Goal: Information Seeking & Learning: Learn about a topic

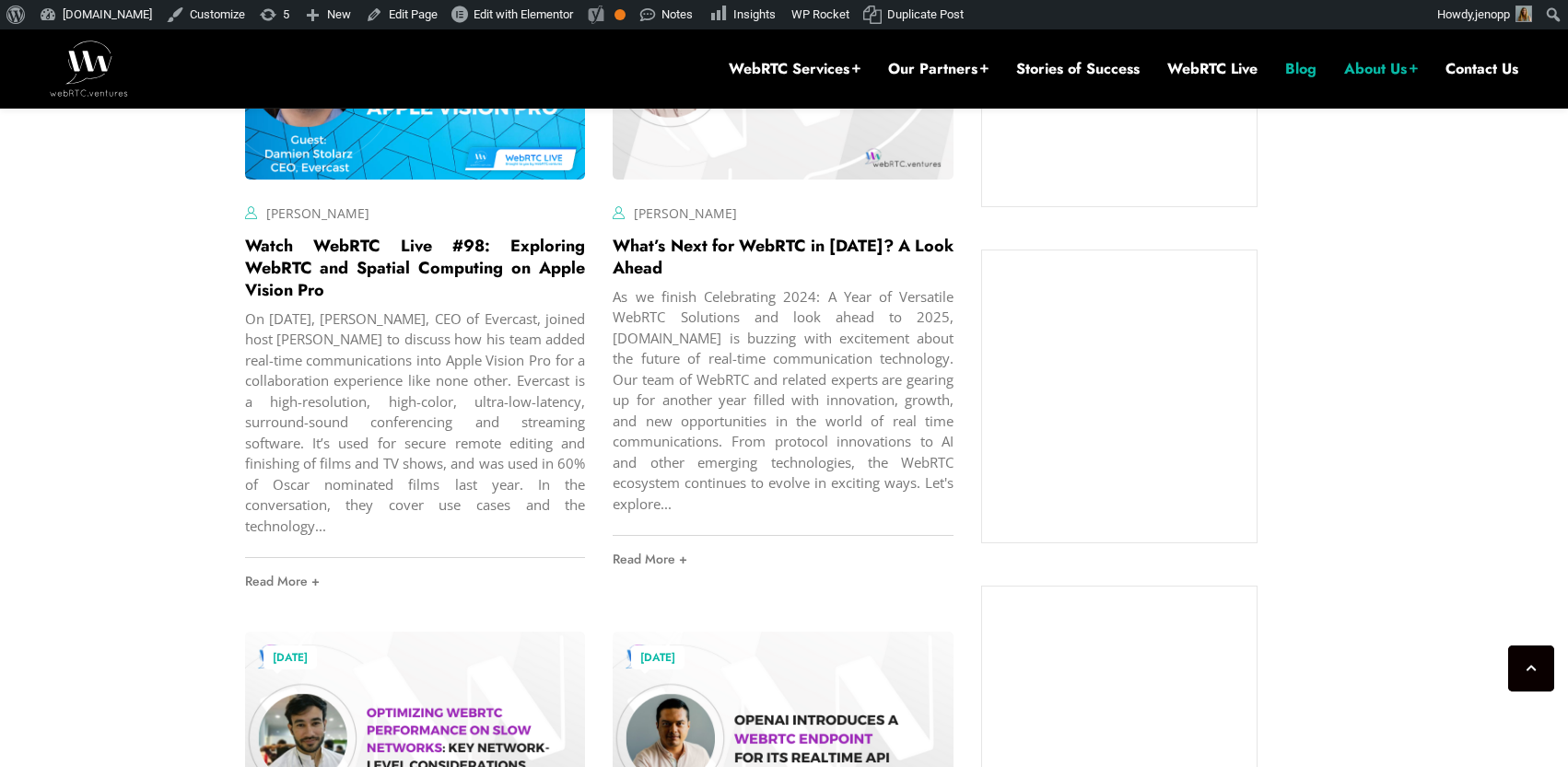
scroll to position [1502, 0]
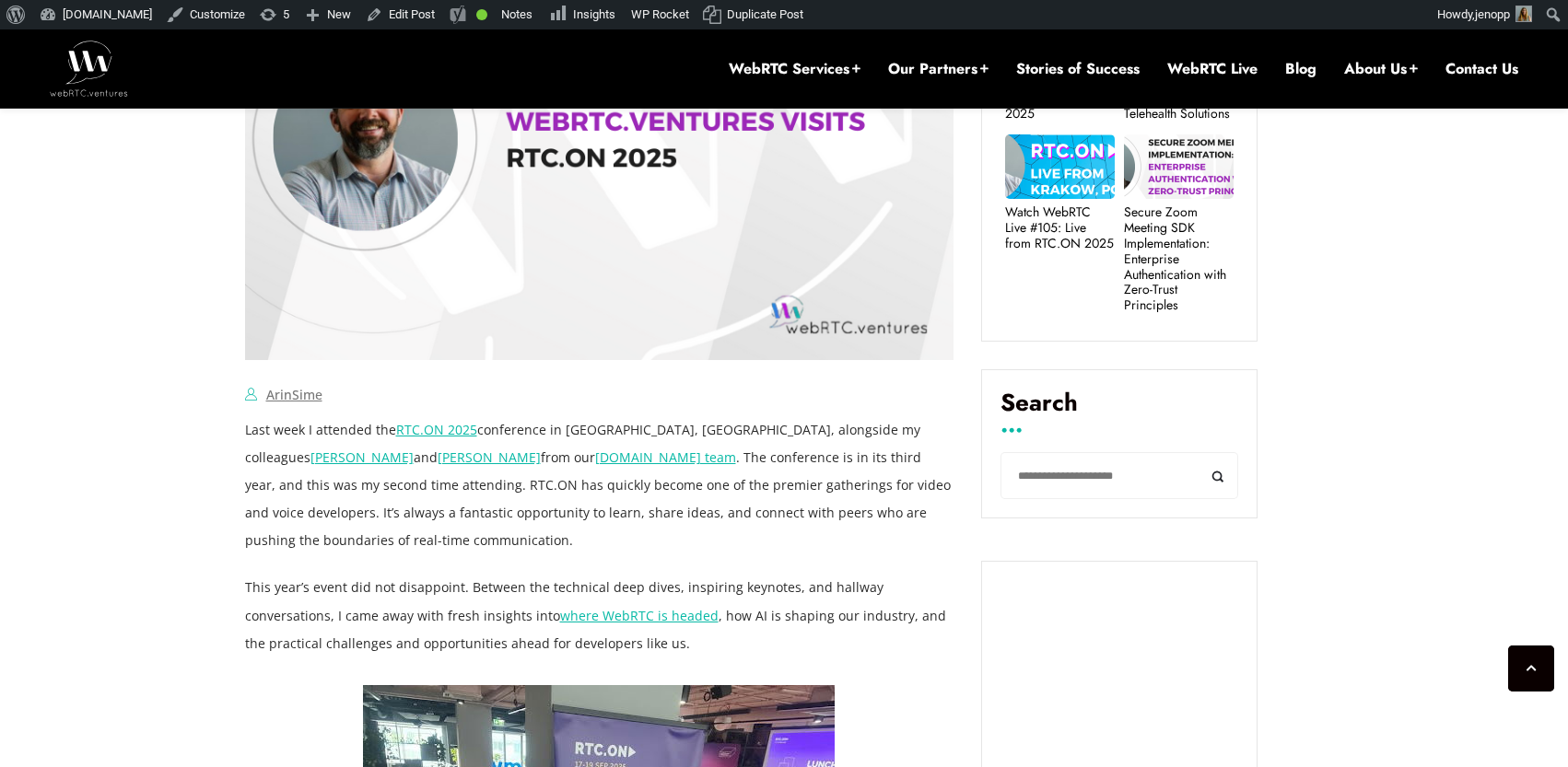
scroll to position [1101, 0]
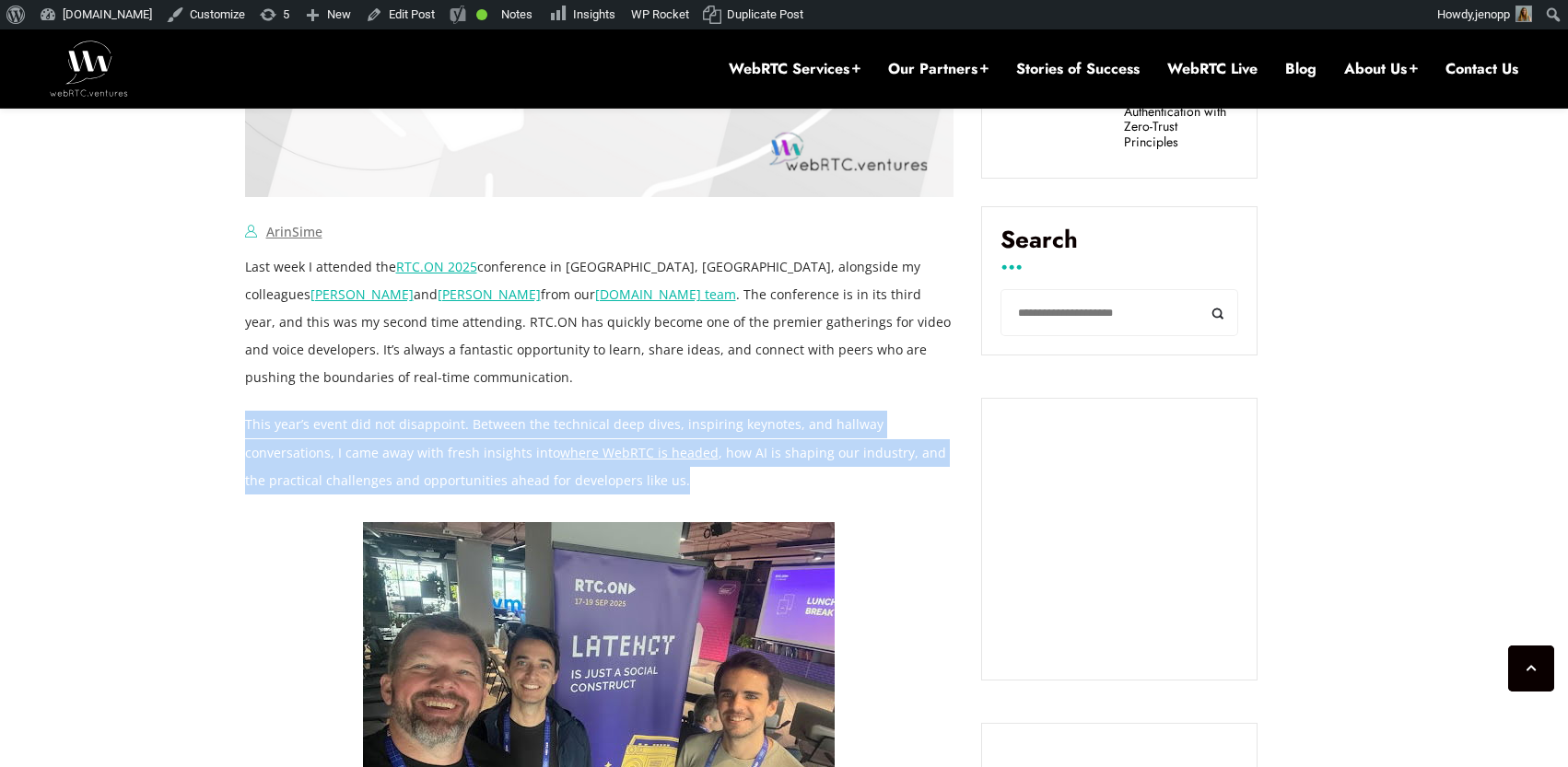
drag, startPoint x: 614, startPoint y: 481, endPoint x: 247, endPoint y: 419, distance: 372.7
click at [247, 419] on p "This year’s event did not disappoint. Between the technical deep dives, inspiri…" at bounding box center [599, 452] width 709 height 83
copy p "This year’s event did not disappoint. Between the technical deep dives, inspiri…"
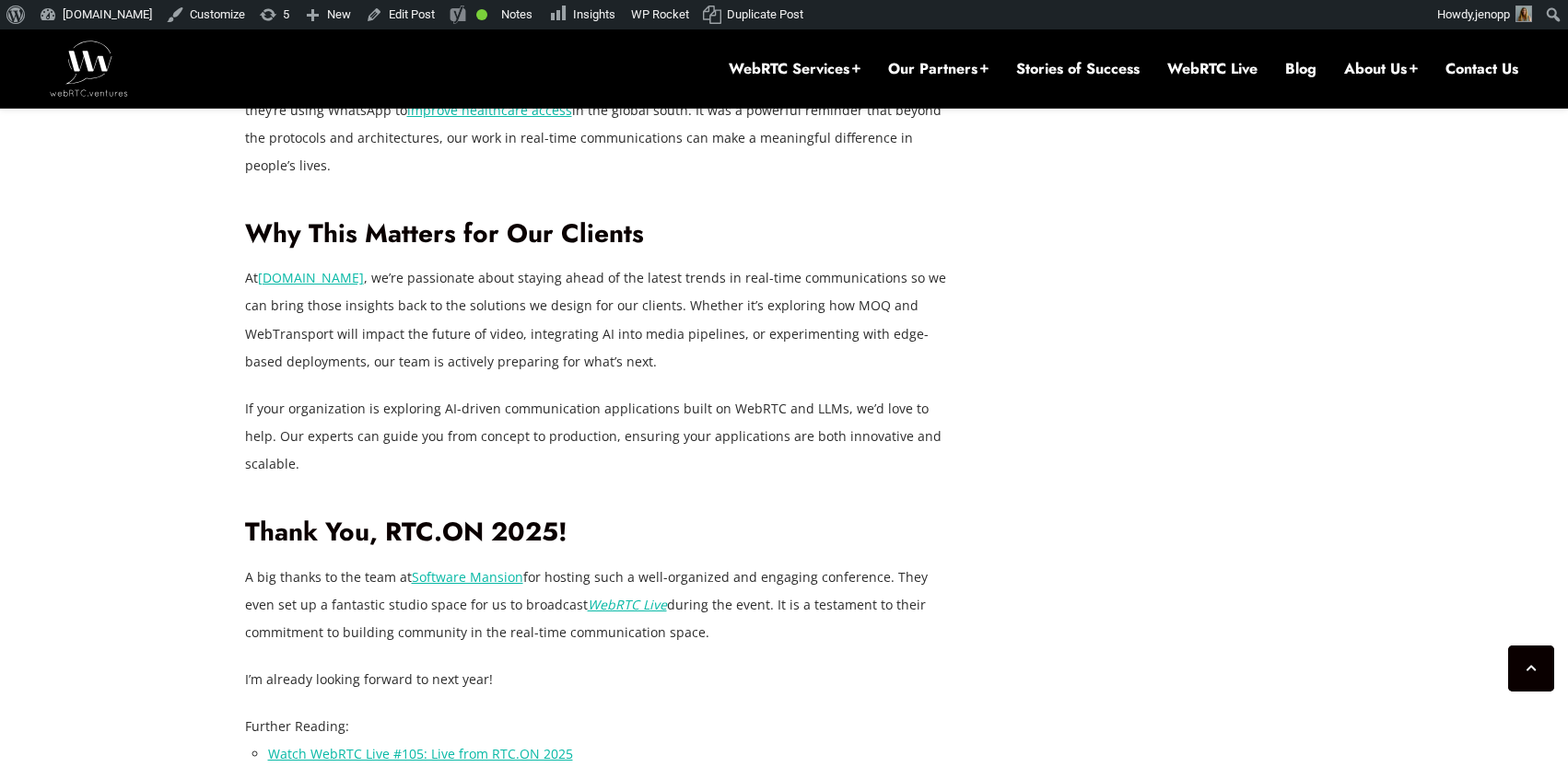
scroll to position [2696, 0]
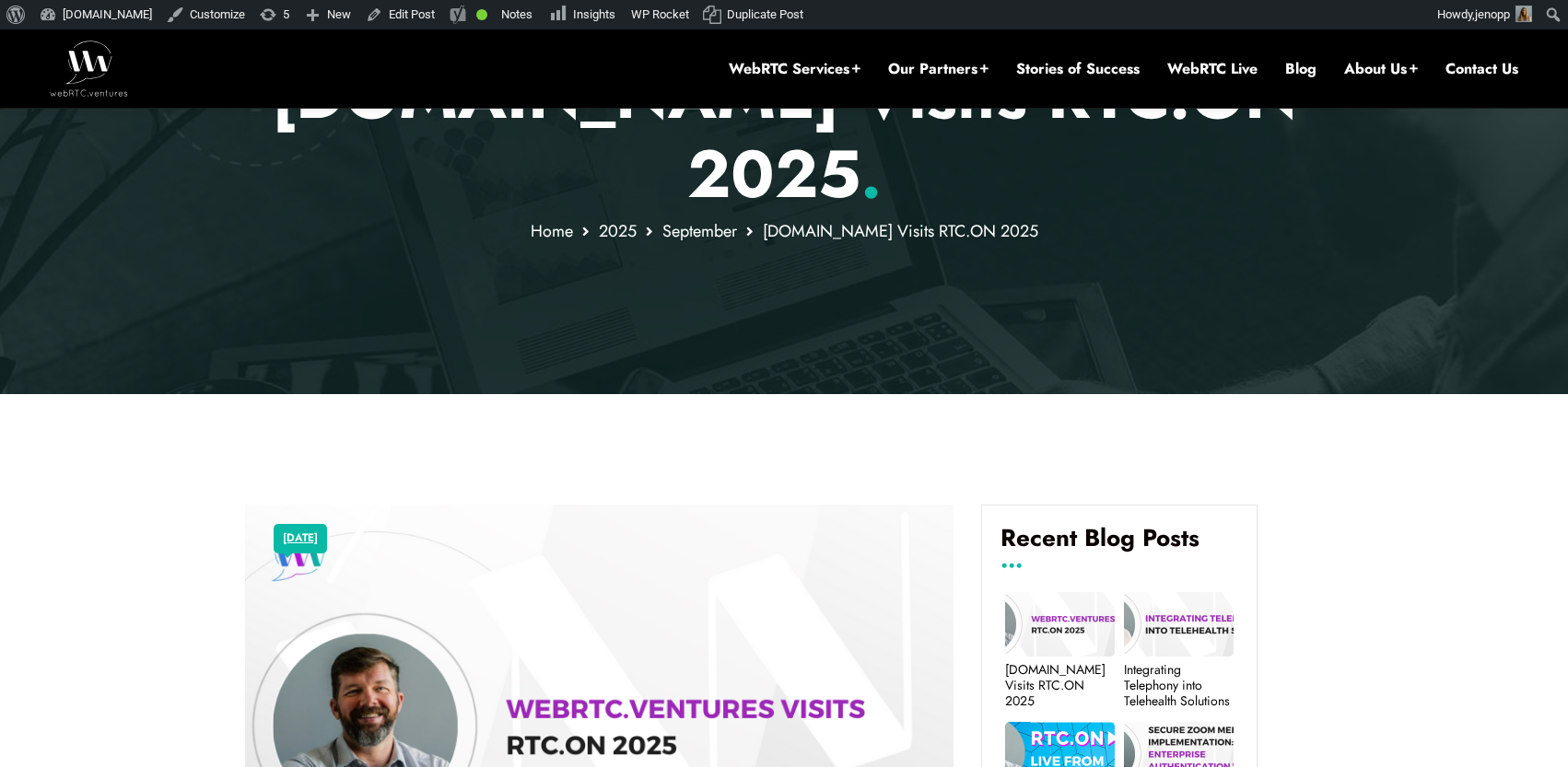
scroll to position [942, 0]
